Goal: Task Accomplishment & Management: Use online tool/utility

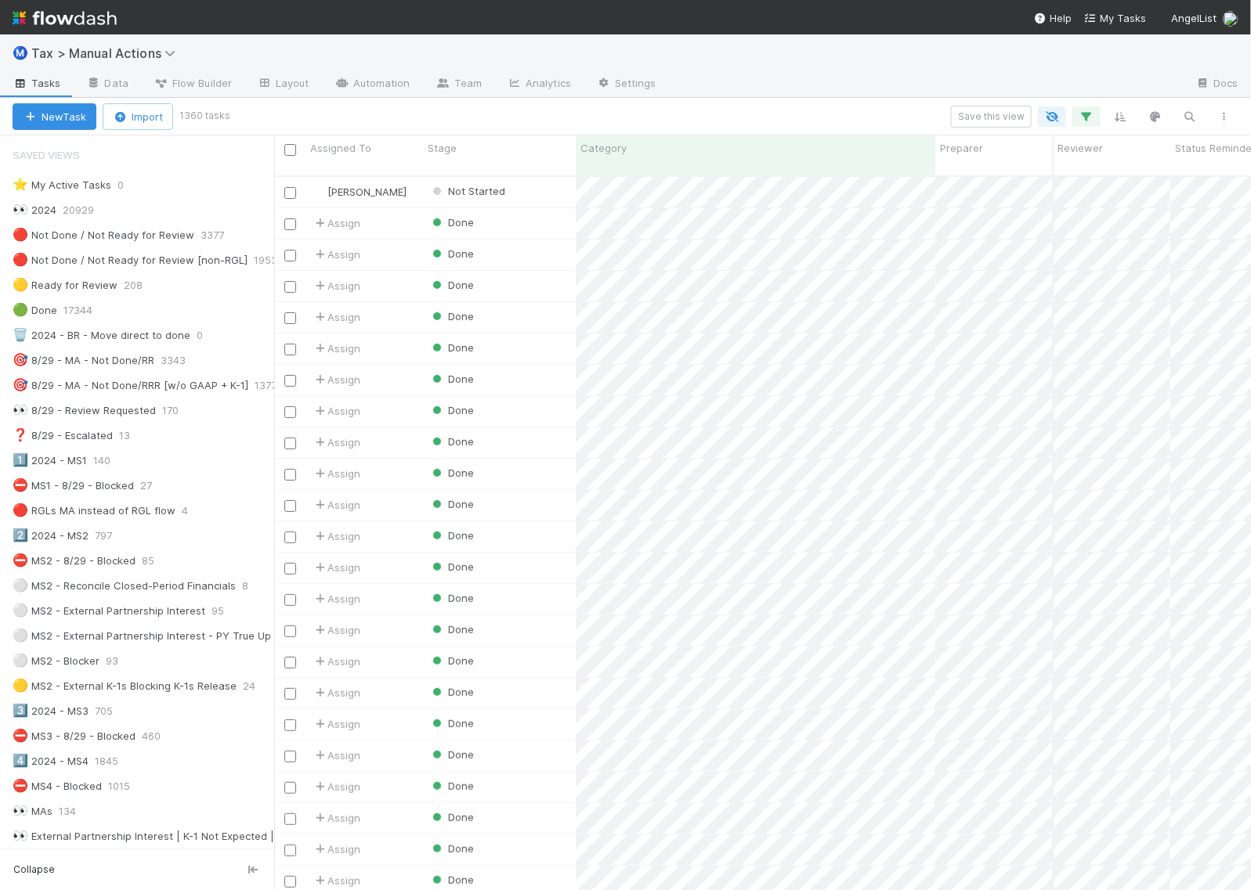
scroll to position [713, 962]
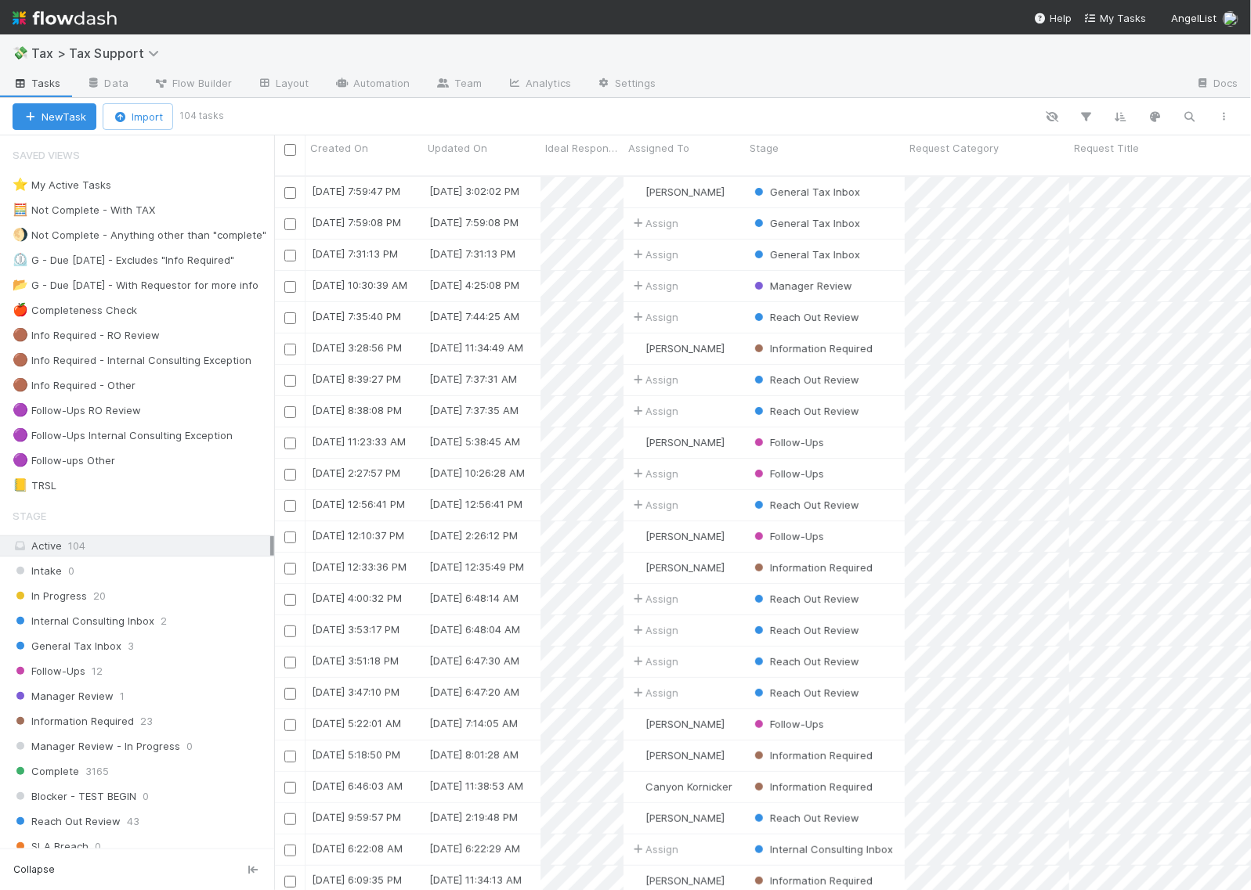
click at [102, 18] on img at bounding box center [65, 18] width 104 height 27
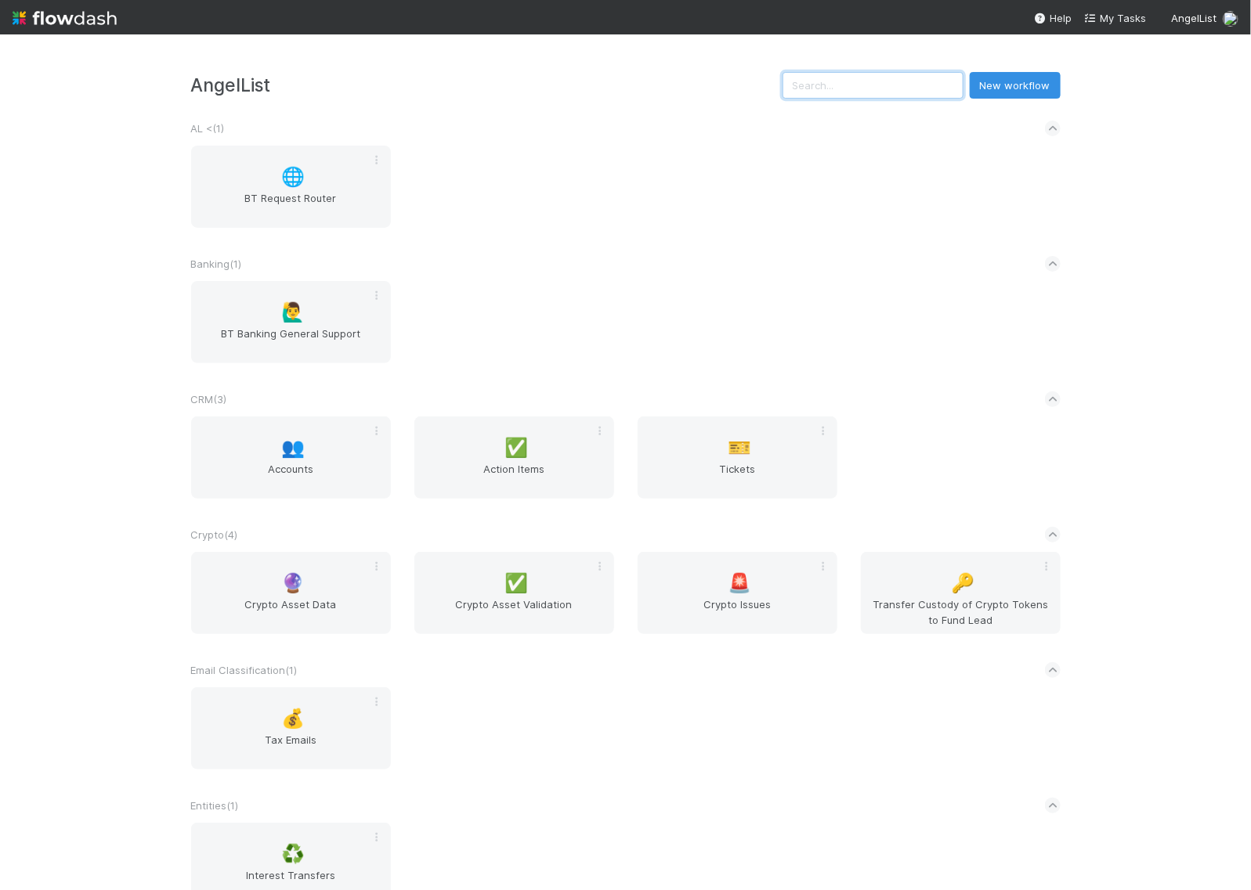
click at [910, 85] on input "text" at bounding box center [872, 85] width 181 height 27
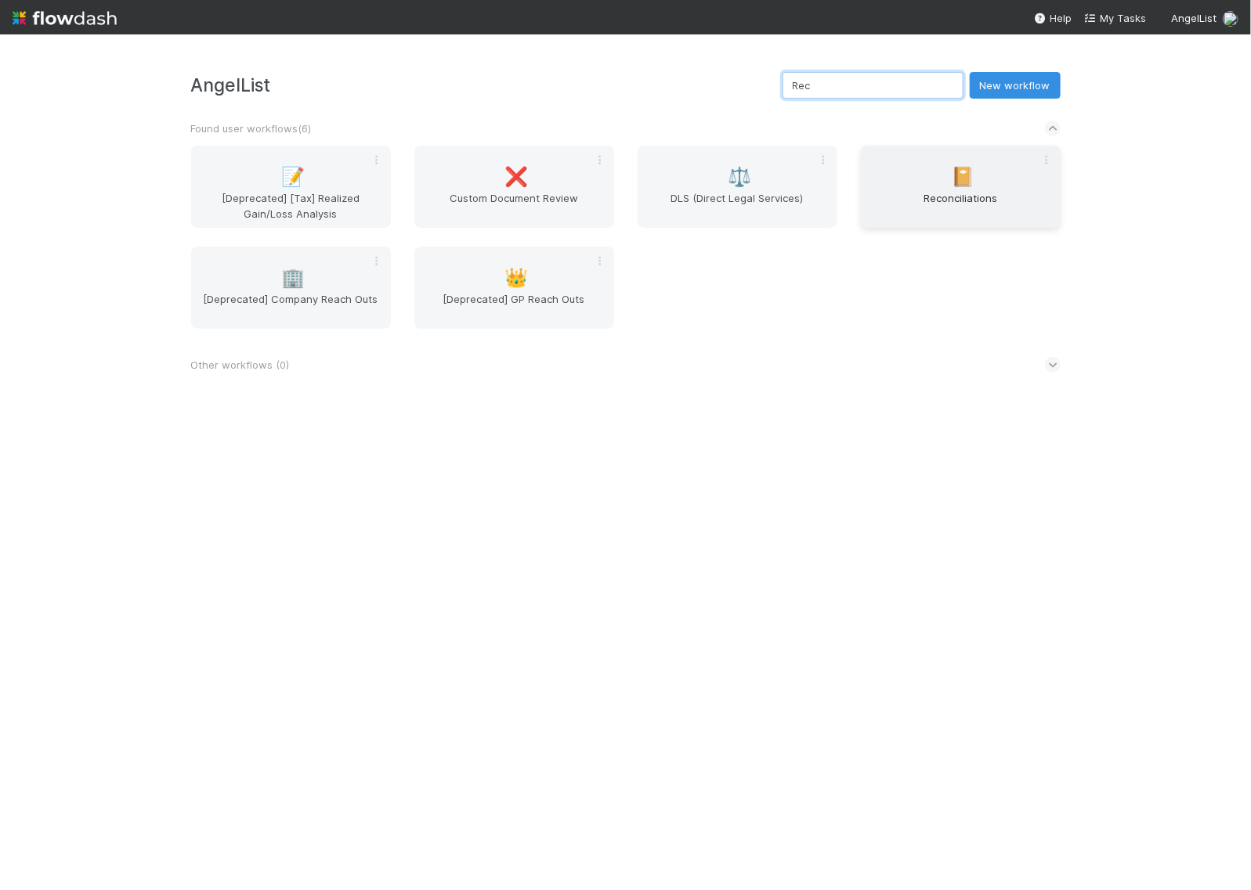
type input "Rec"
click at [967, 193] on span "Reconciliations" at bounding box center [960, 205] width 187 height 31
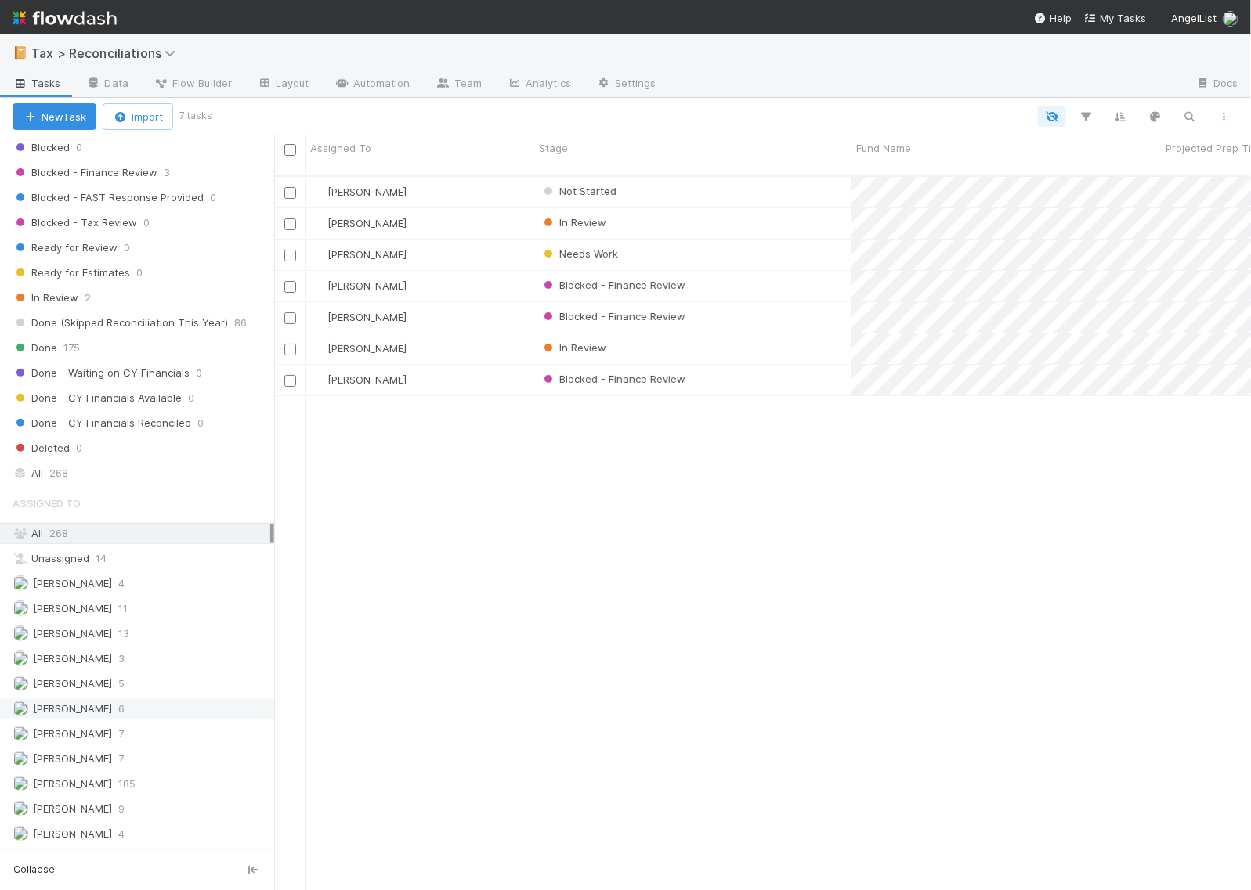
scroll to position [491, 0]
click at [57, 468] on span "268" at bounding box center [58, 474] width 19 height 20
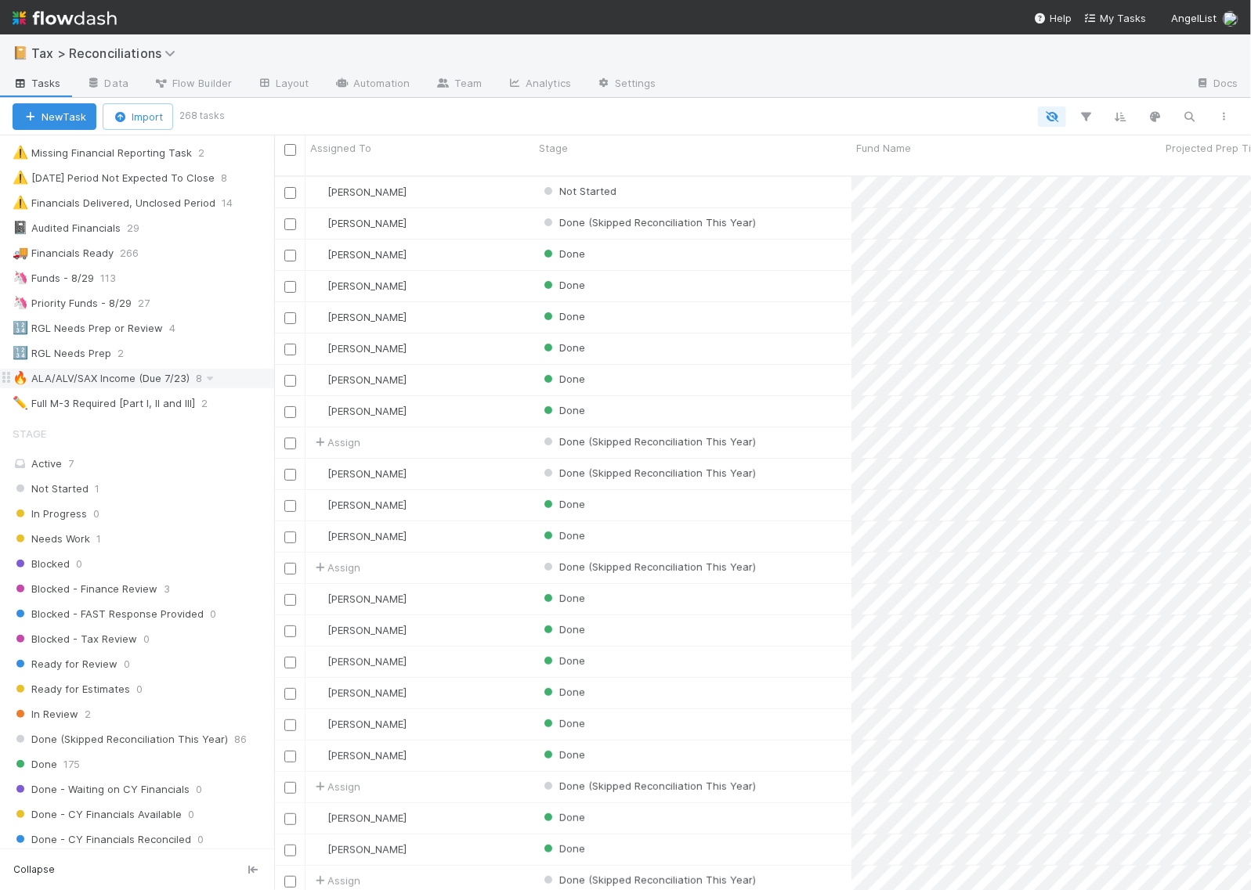
scroll to position [2, 0]
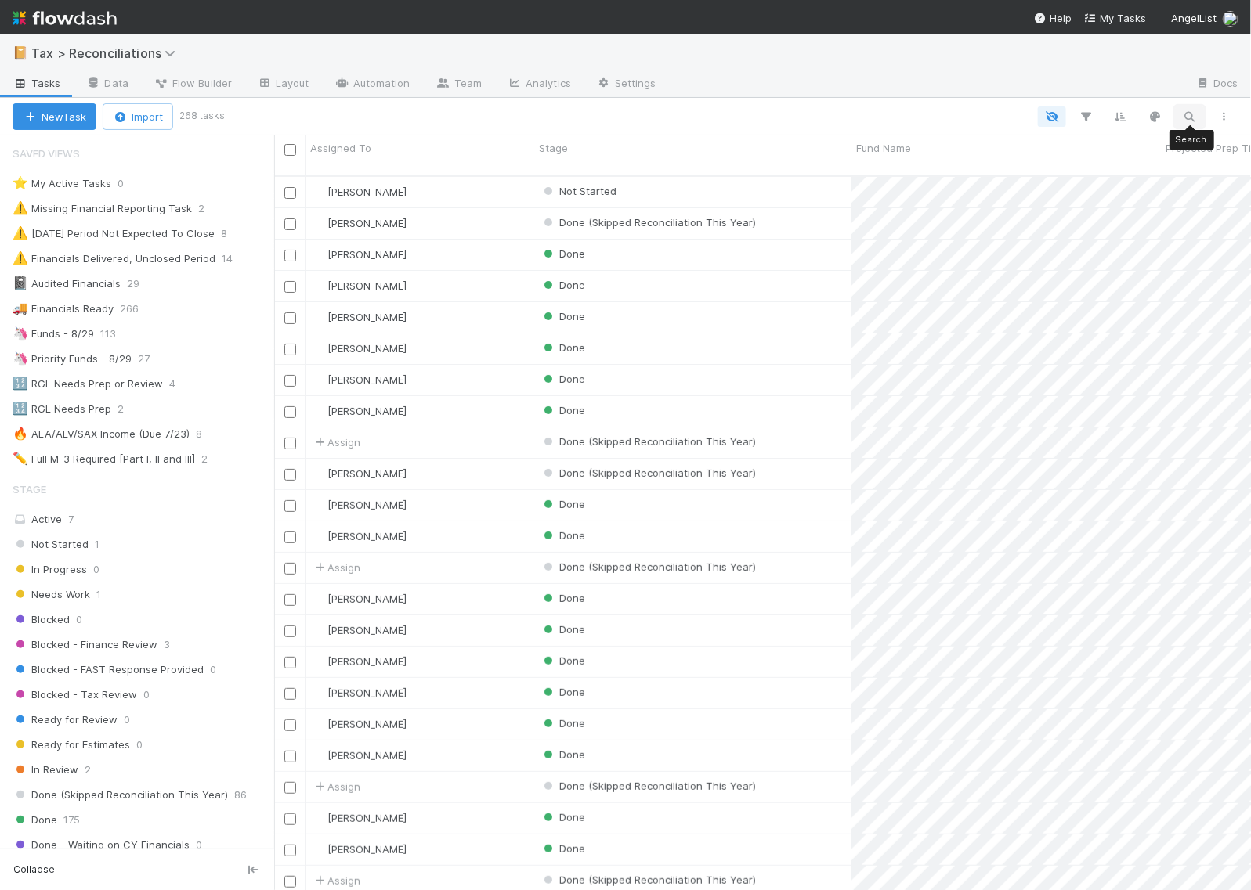
click at [1185, 114] on icon "button" at bounding box center [1190, 117] width 16 height 14
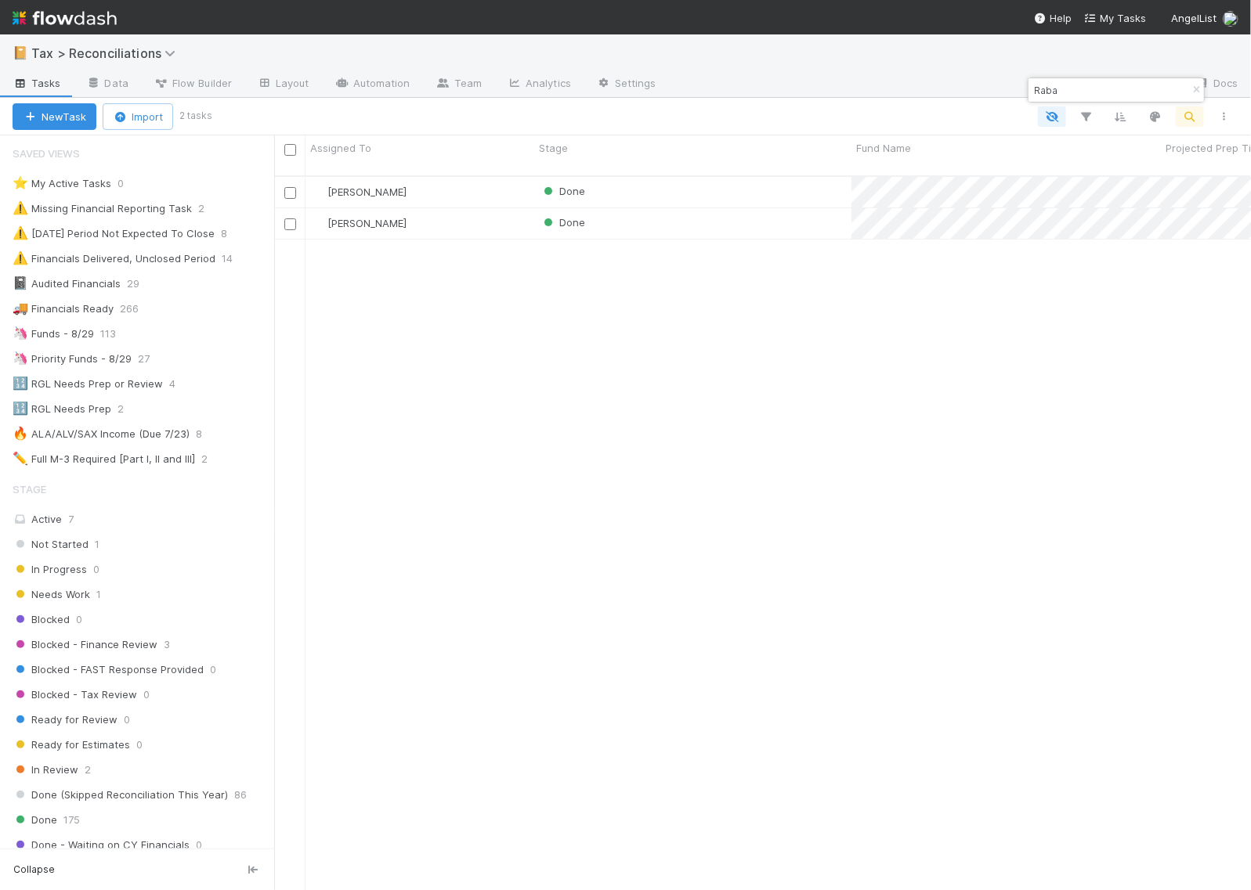
scroll to position [713, 962]
type input "Raba"
click at [681, 177] on div "Done" at bounding box center [692, 192] width 317 height 31
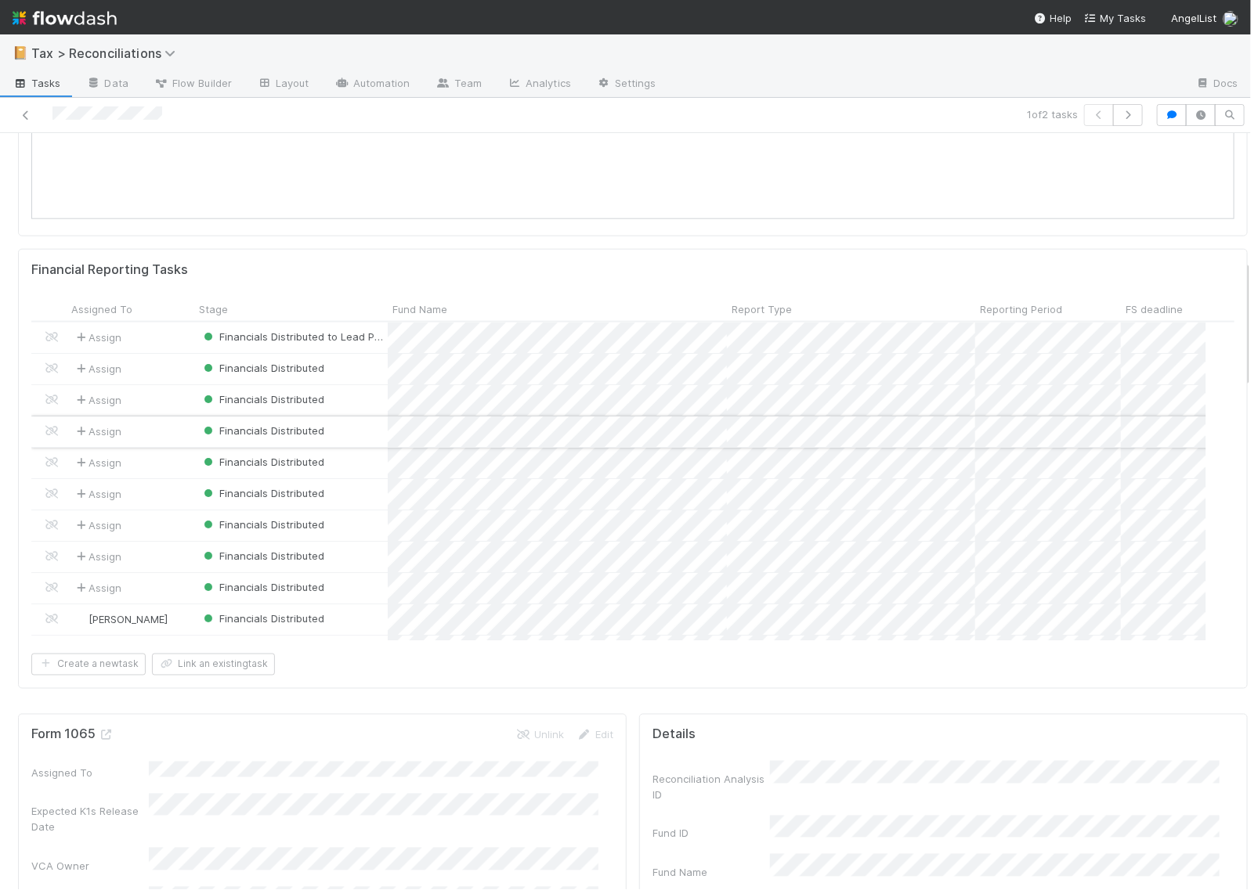
scroll to position [783, 0]
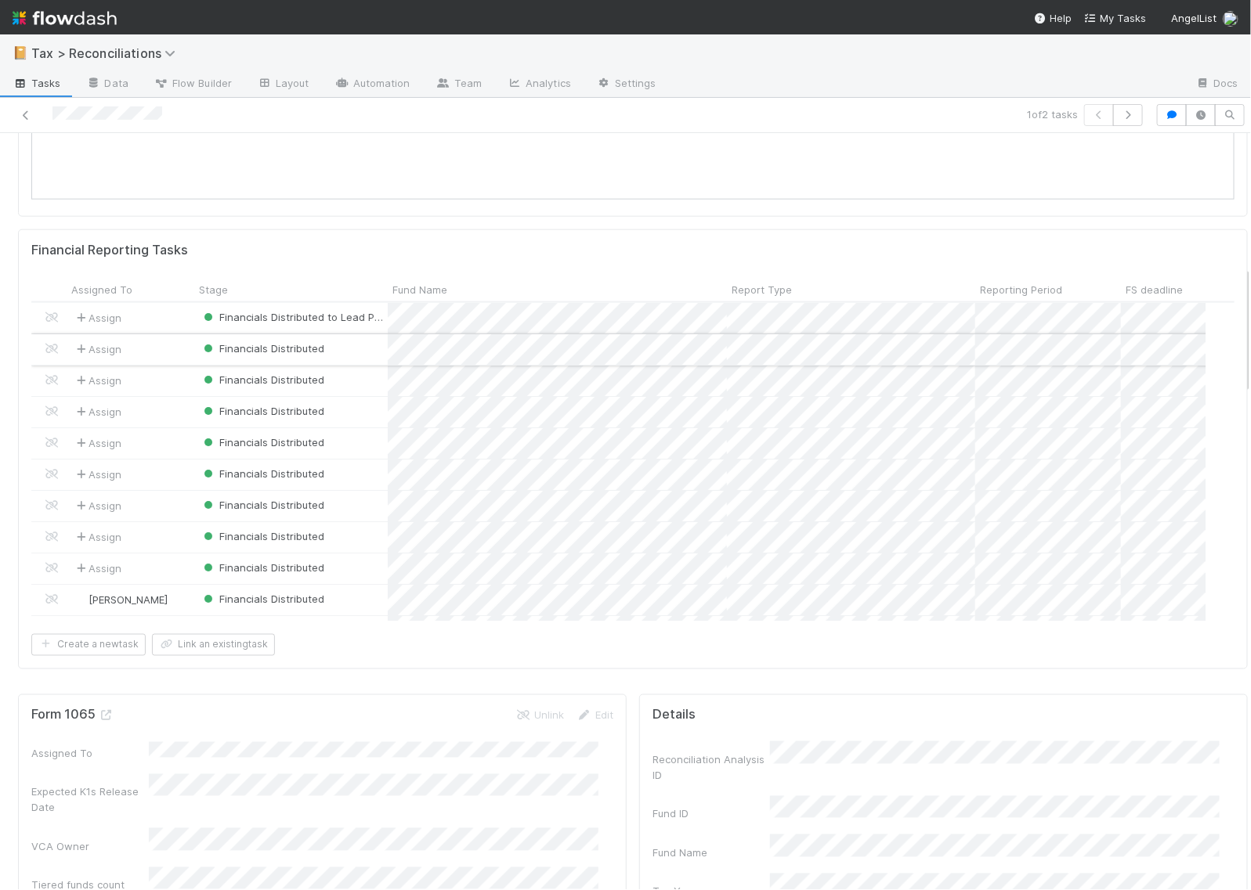
click at [349, 349] on div "Financials Distributed" at bounding box center [290, 349] width 193 height 31
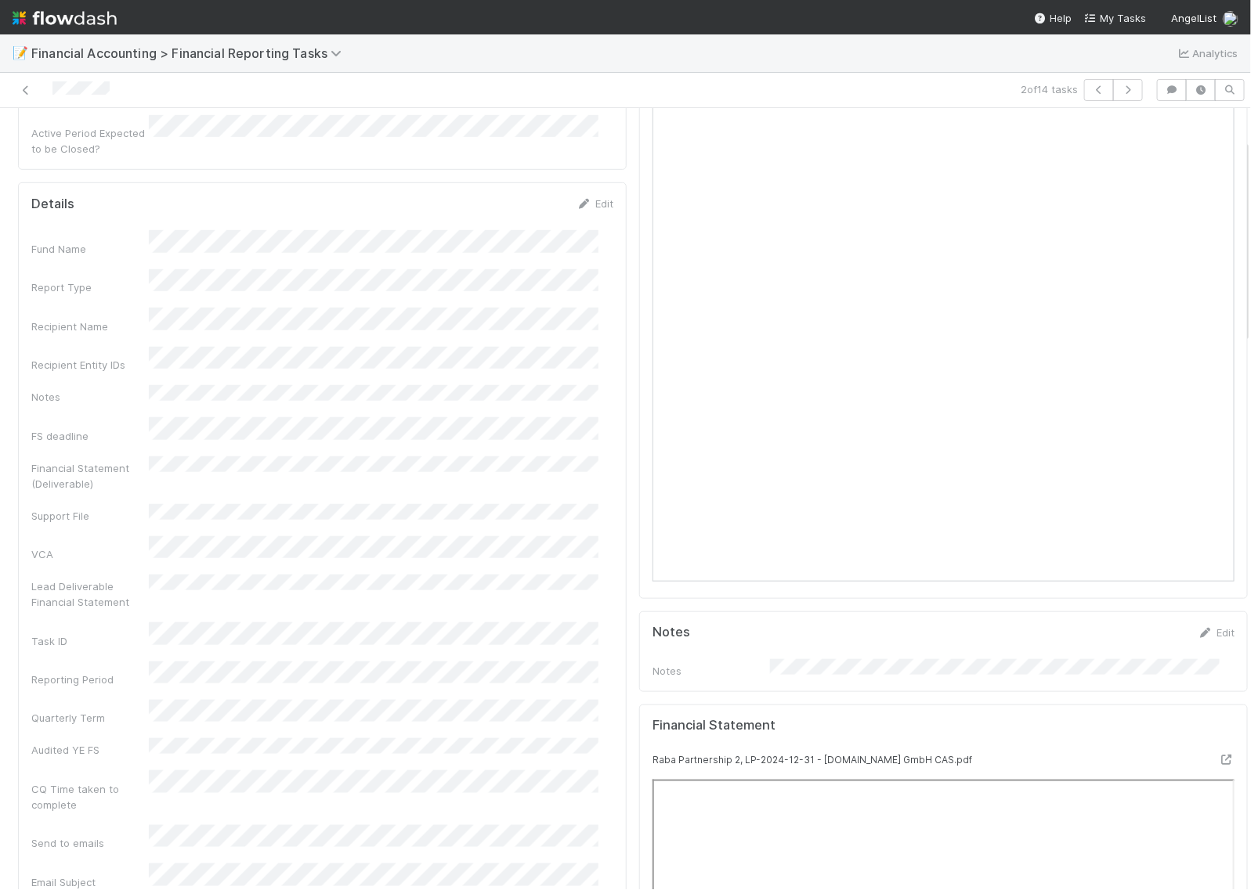
scroll to position [587, 0]
